Goal: Information Seeking & Learning: Learn about a topic

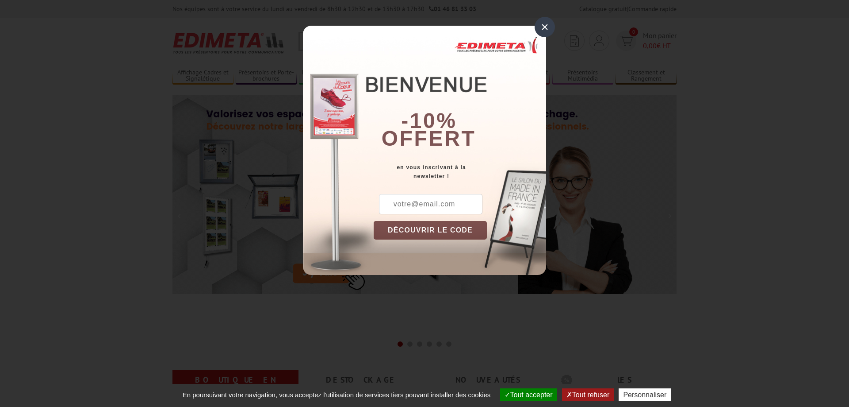
click at [541, 28] on div "×" at bounding box center [545, 27] width 20 height 20
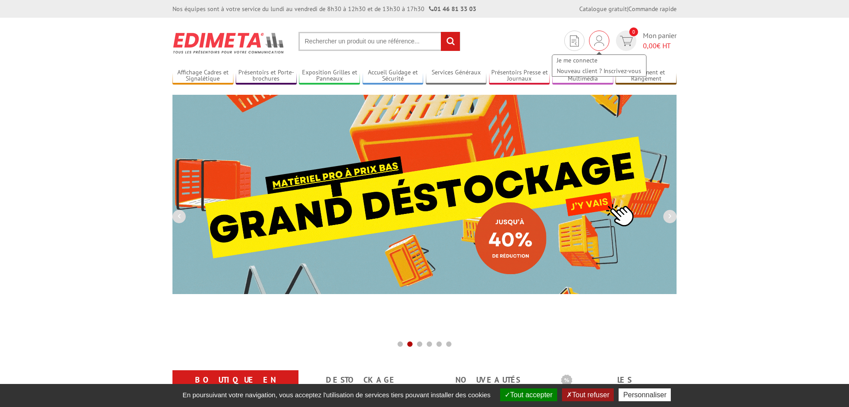
click at [600, 38] on img at bounding box center [600, 40] width 10 height 11
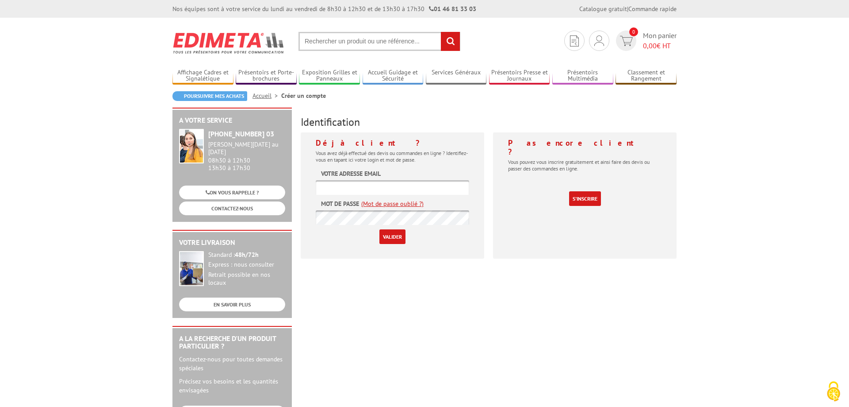
click at [388, 186] on input "text" at bounding box center [393, 187] width 154 height 15
click at [369, 187] on input "text" at bounding box center [393, 187] width 154 height 15
click at [367, 187] on input "text" at bounding box center [393, 187] width 154 height 15
paste input "[PERSON_NAME][EMAIL_ADDRESS][DOMAIN_NAME]"
type input "[PERSON_NAME][EMAIL_ADDRESS][DOMAIN_NAME]"
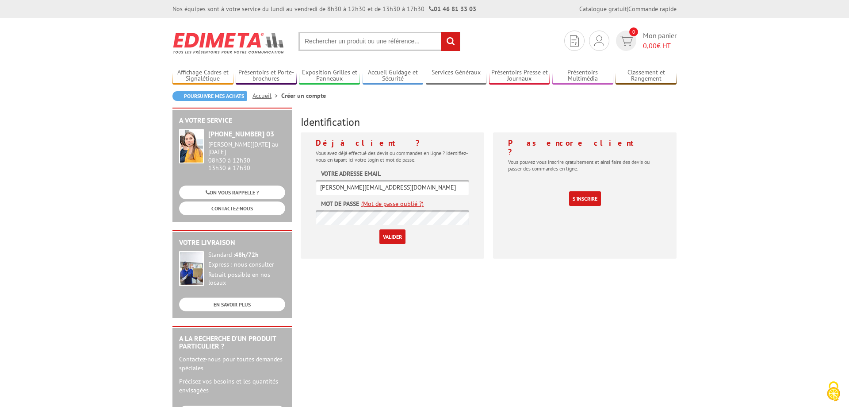
click at [397, 239] on input "Valider" at bounding box center [393, 236] width 26 height 15
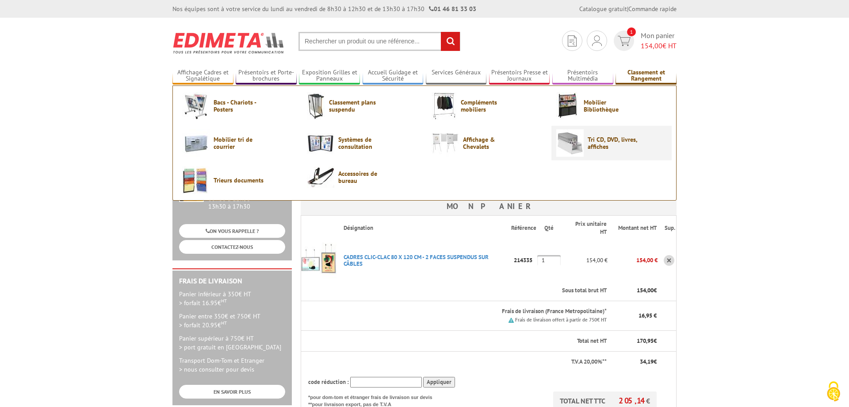
click at [594, 146] on span "Tri CD, DVD, livres, affiches" at bounding box center [614, 143] width 53 height 14
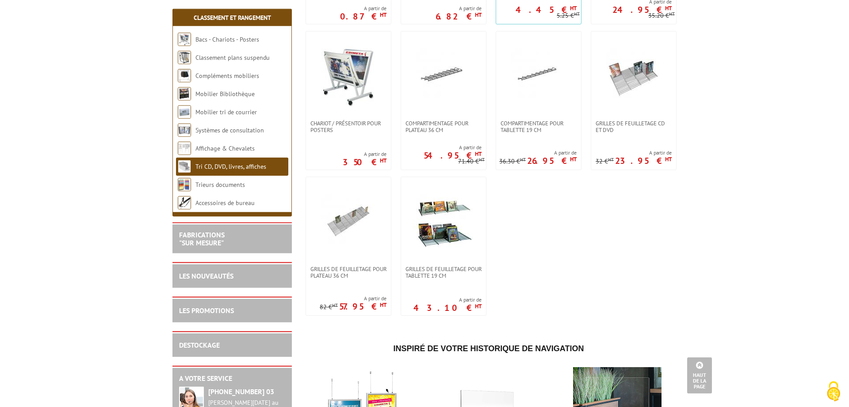
scroll to position [135, 0]
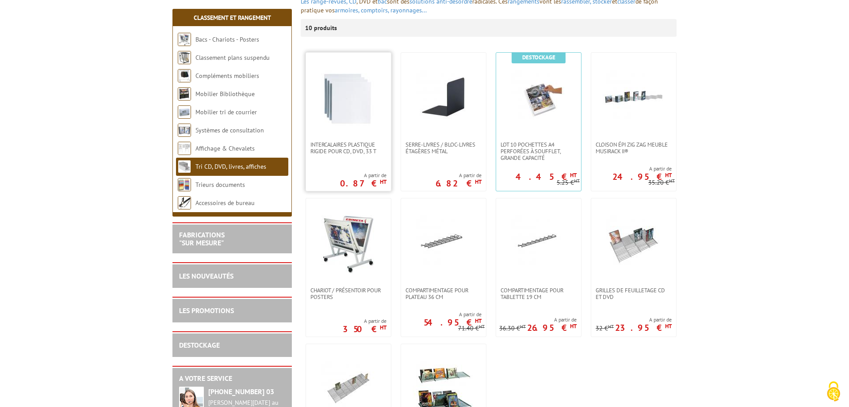
click at [353, 127] on img at bounding box center [349, 97] width 62 height 62
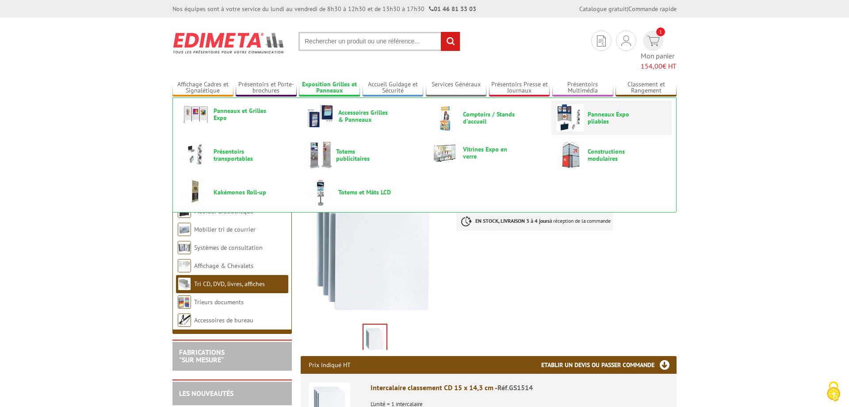
click at [629, 111] on span "Panneaux Expo pliables" at bounding box center [614, 118] width 53 height 14
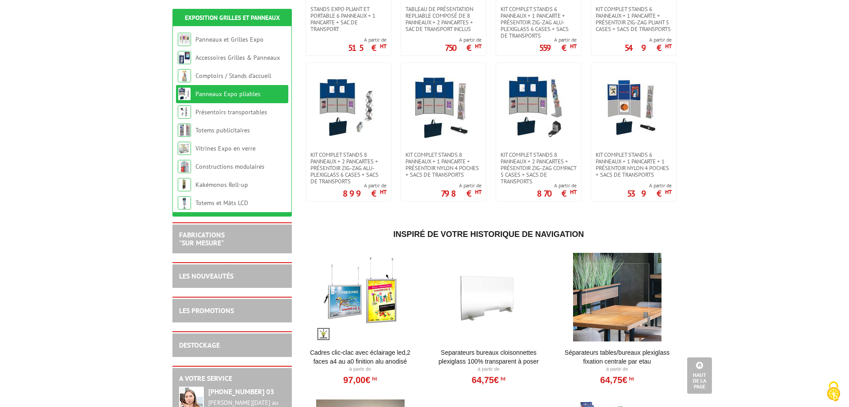
scroll to position [135, 0]
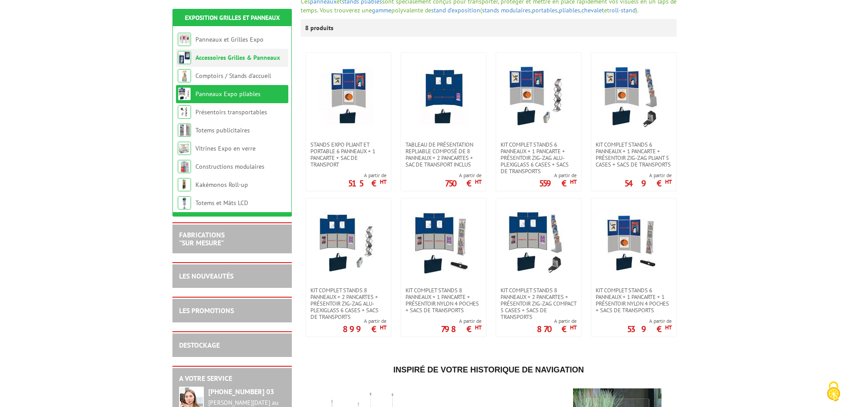
click at [257, 61] on link "Accessoires Grilles & Panneaux" at bounding box center [238, 58] width 85 height 8
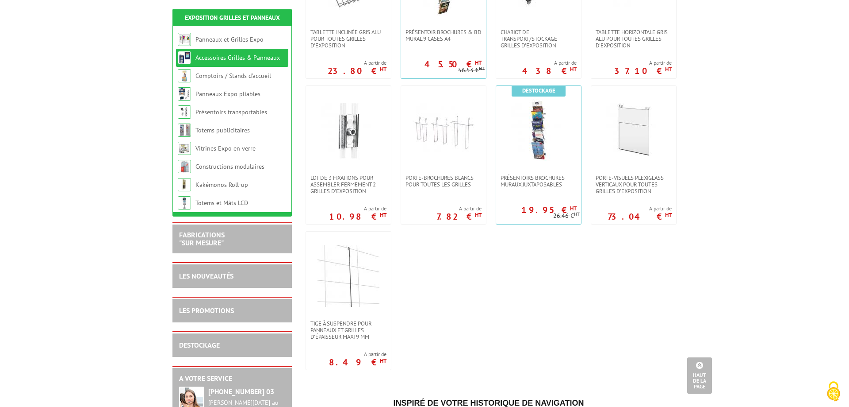
scroll to position [542, 0]
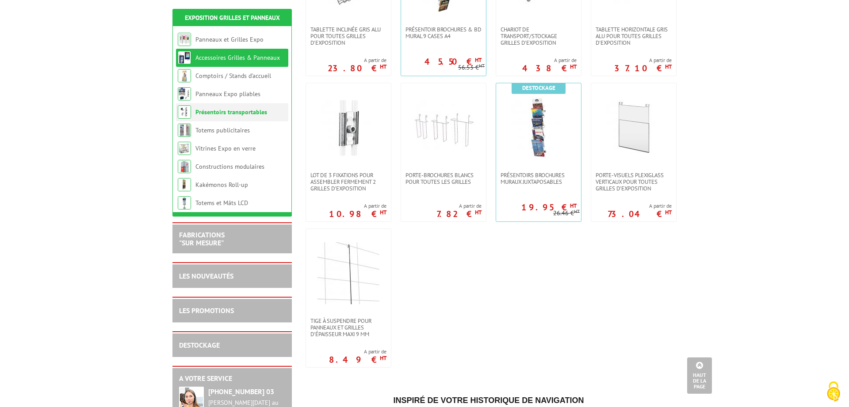
click at [210, 112] on link "Présentoirs transportables" at bounding box center [232, 112] width 72 height 8
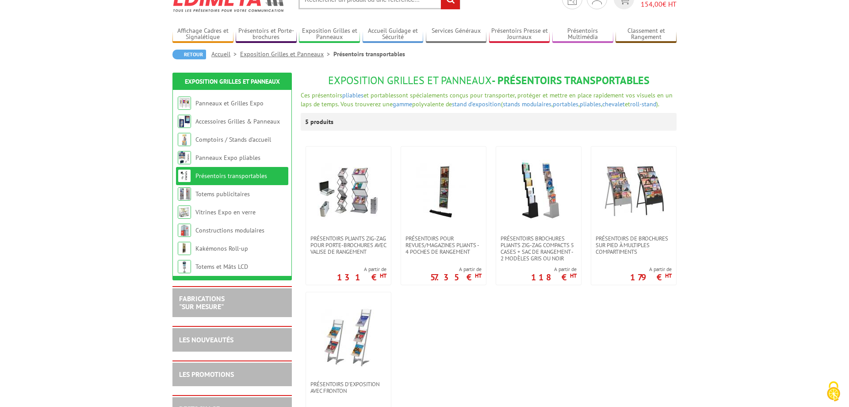
scroll to position [45, 0]
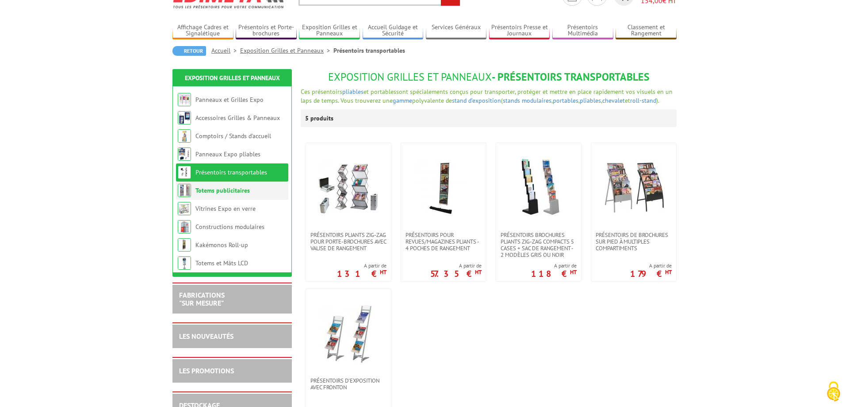
click at [234, 190] on link "Totems publicitaires" at bounding box center [223, 190] width 54 height 8
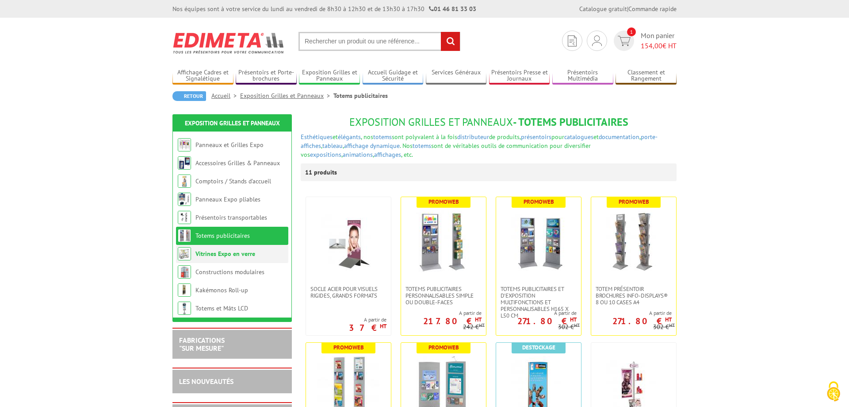
click at [232, 254] on link "Vitrines Expo en verre" at bounding box center [226, 254] width 60 height 8
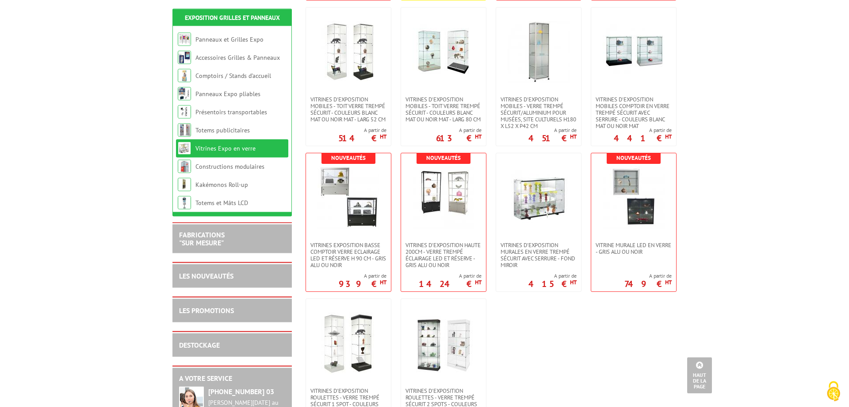
scroll to position [181, 0]
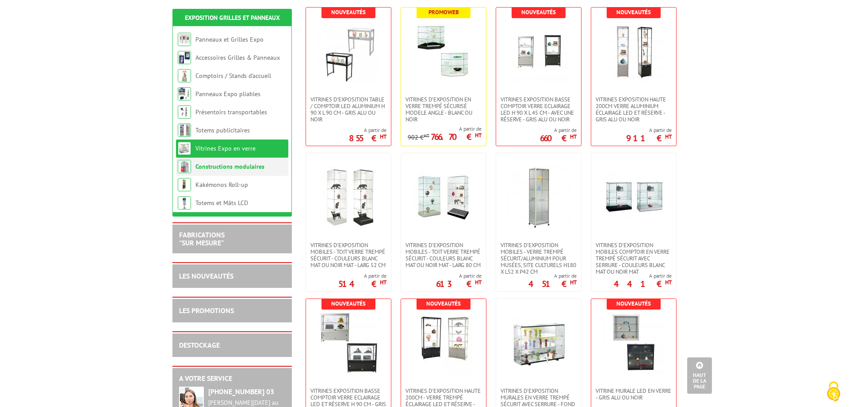
click at [215, 169] on link "Constructions modulaires" at bounding box center [230, 166] width 69 height 8
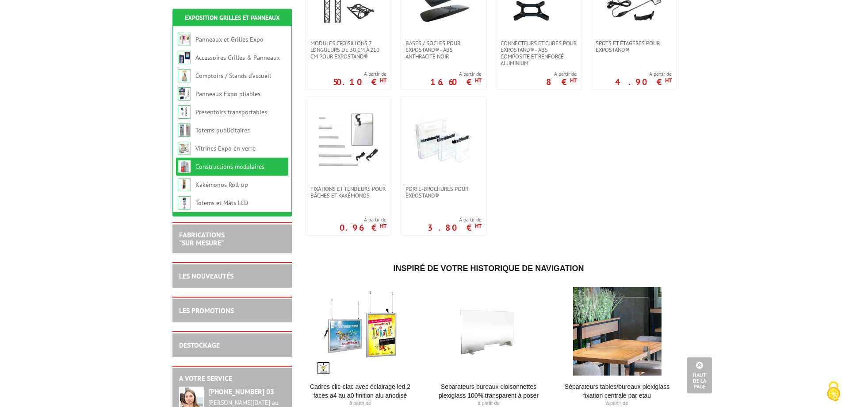
scroll to position [451, 0]
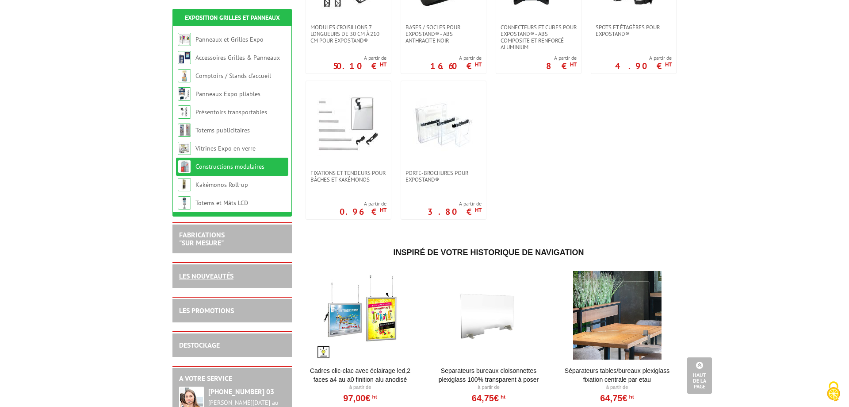
click at [212, 278] on link "LES NOUVEAUTÉS" at bounding box center [206, 275] width 54 height 9
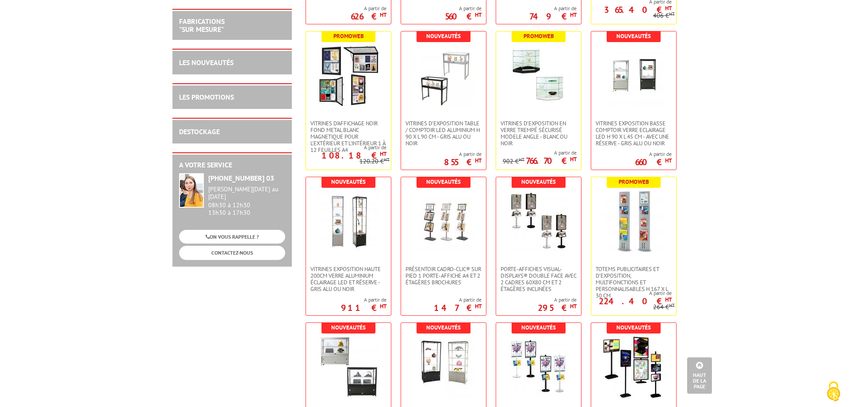
scroll to position [1534, 0]
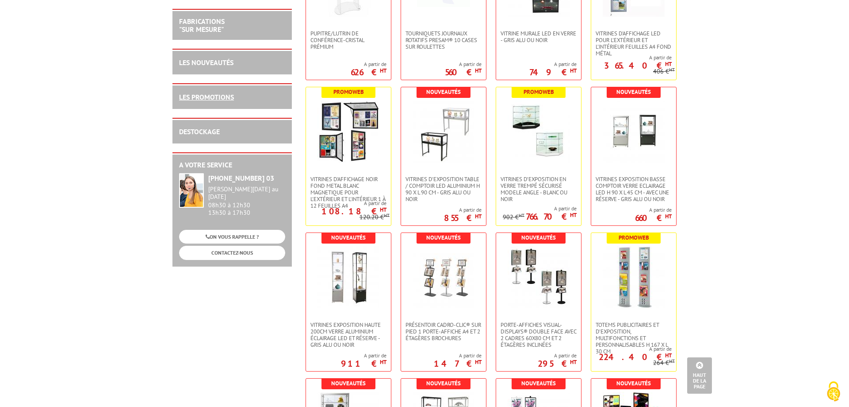
click at [198, 101] on link "LES PROMOTIONS" at bounding box center [206, 96] width 55 height 9
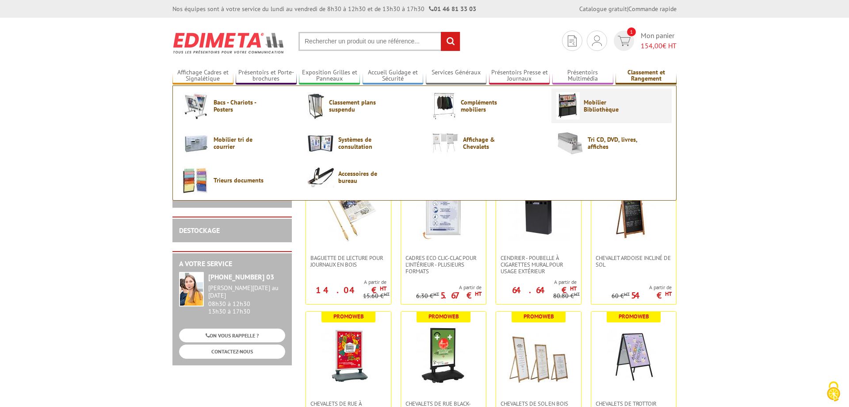
click at [595, 106] on span "Mobilier Bibliothèque" at bounding box center [610, 106] width 53 height 14
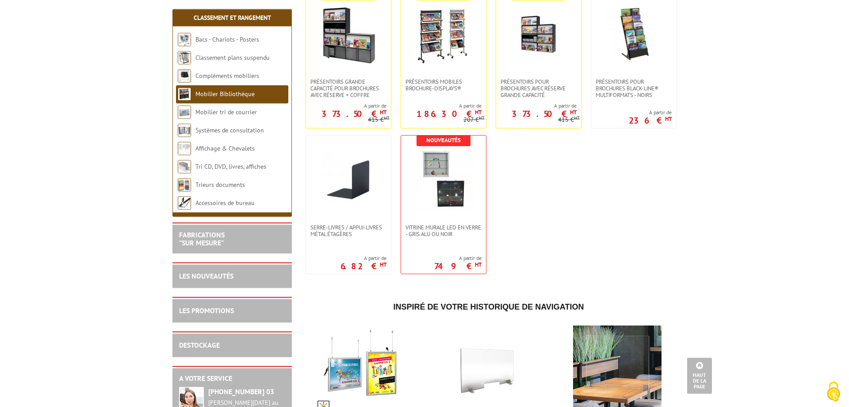
scroll to position [812, 0]
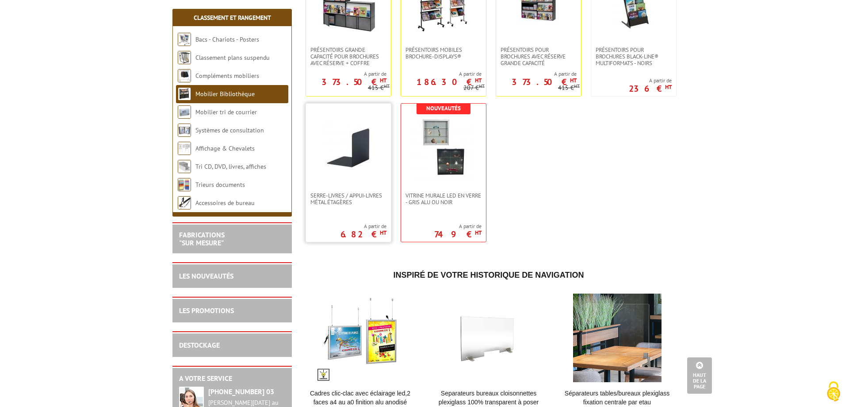
click at [373, 162] on img at bounding box center [349, 148] width 62 height 62
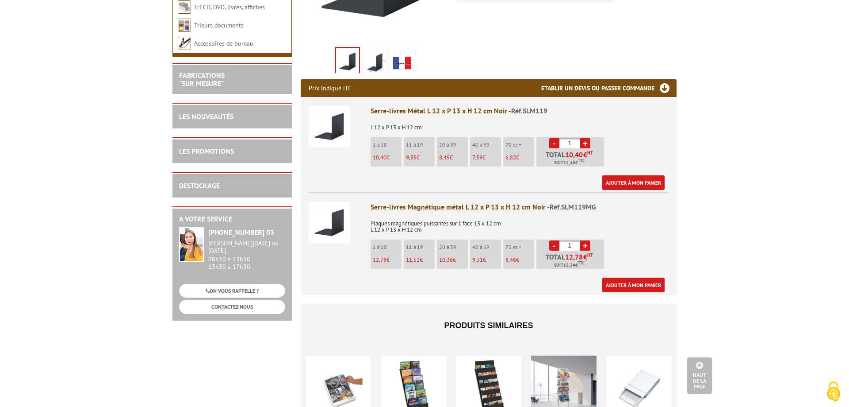
scroll to position [271, 0]
